Goal: Task Accomplishment & Management: Complete application form

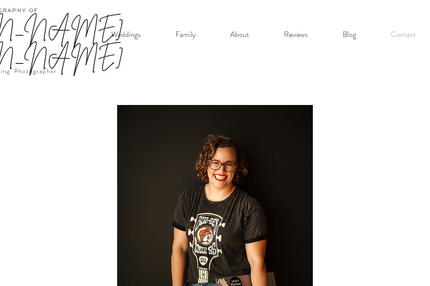
type input "**********"
select select "**********"
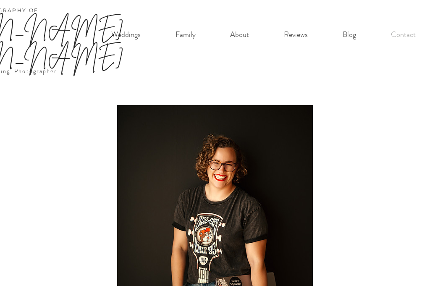
type input "**********"
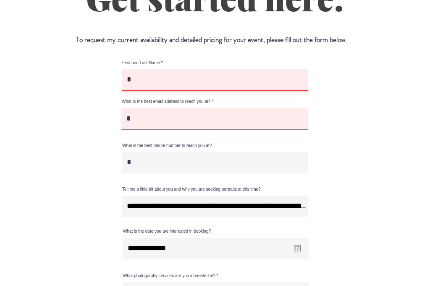
scroll to position [445, 0]
